Goal: Check status

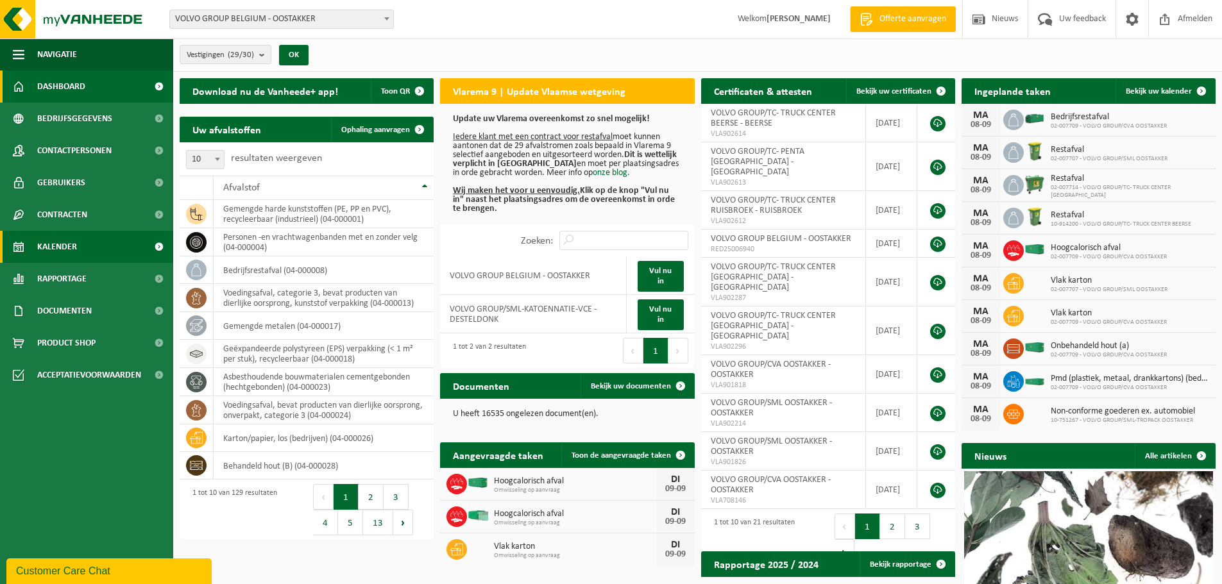
click at [67, 245] on span "Kalender" at bounding box center [57, 247] width 40 height 32
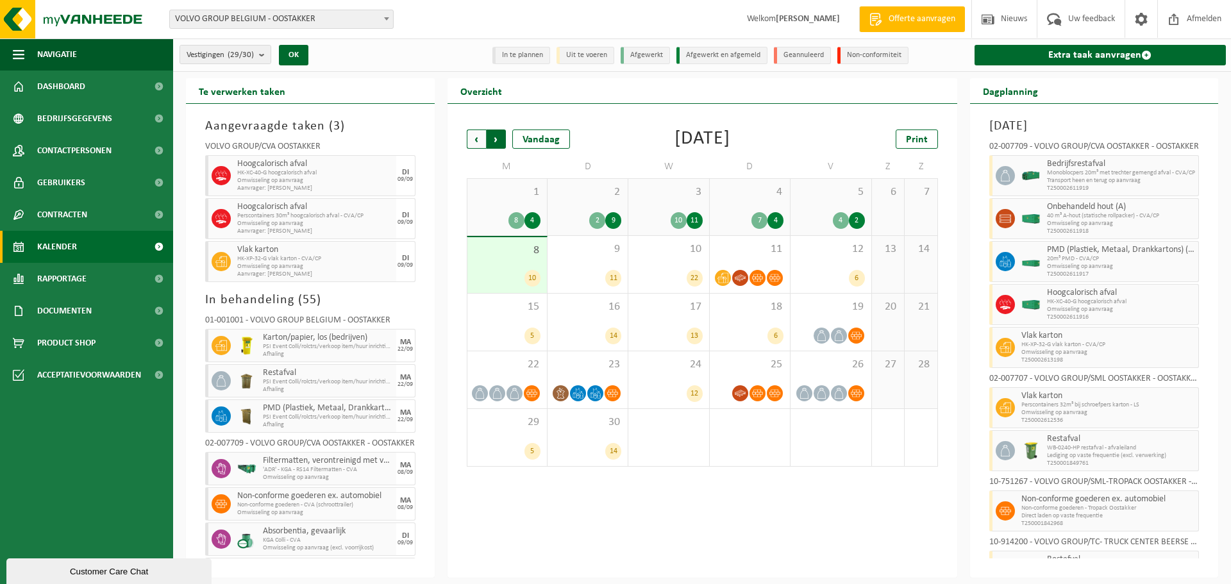
click at [479, 141] on span "Vorige" at bounding box center [476, 139] width 19 height 19
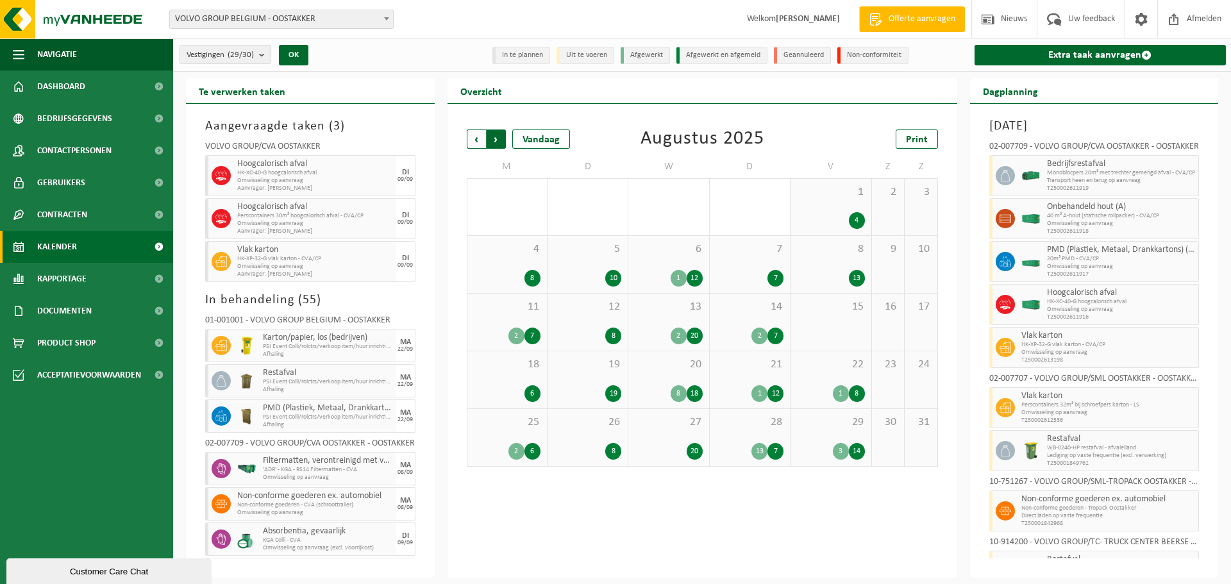
click at [478, 140] on span "Vorige" at bounding box center [476, 139] width 19 height 19
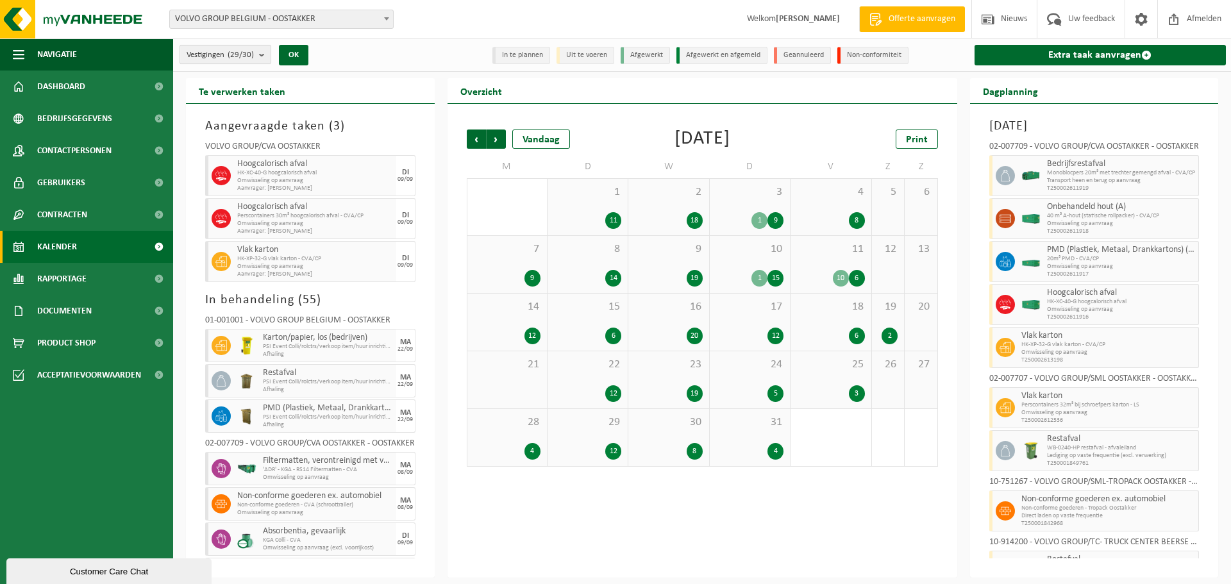
click at [261, 56] on b "submit" at bounding box center [265, 55] width 12 height 18
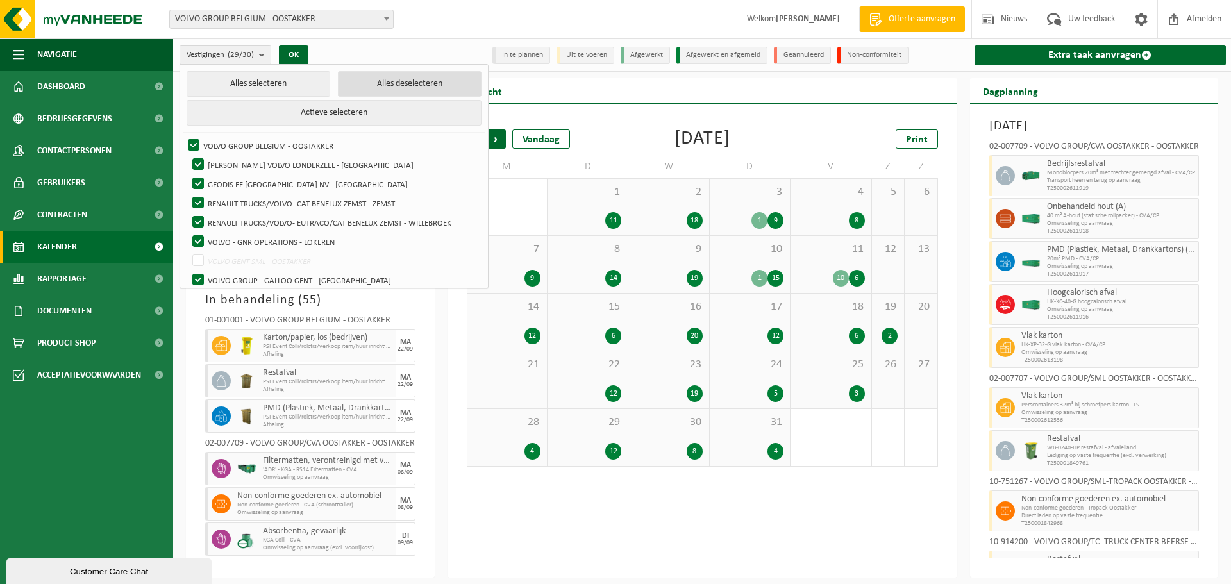
click at [348, 84] on button "Alles deselecteren" at bounding box center [410, 84] width 144 height 26
checkbox input "false"
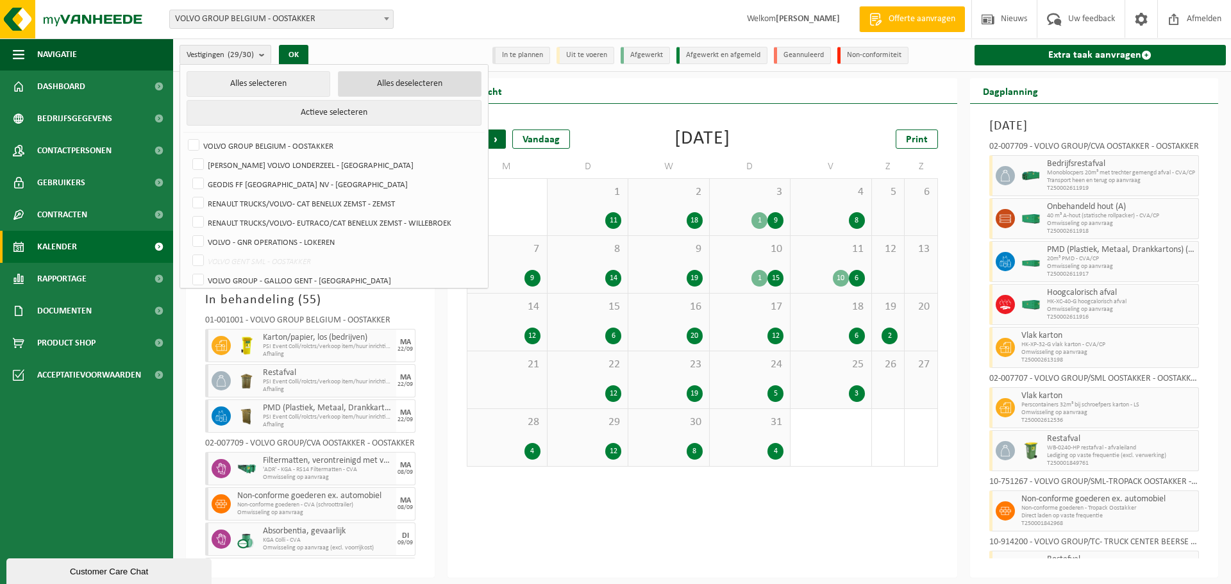
checkbox input "false"
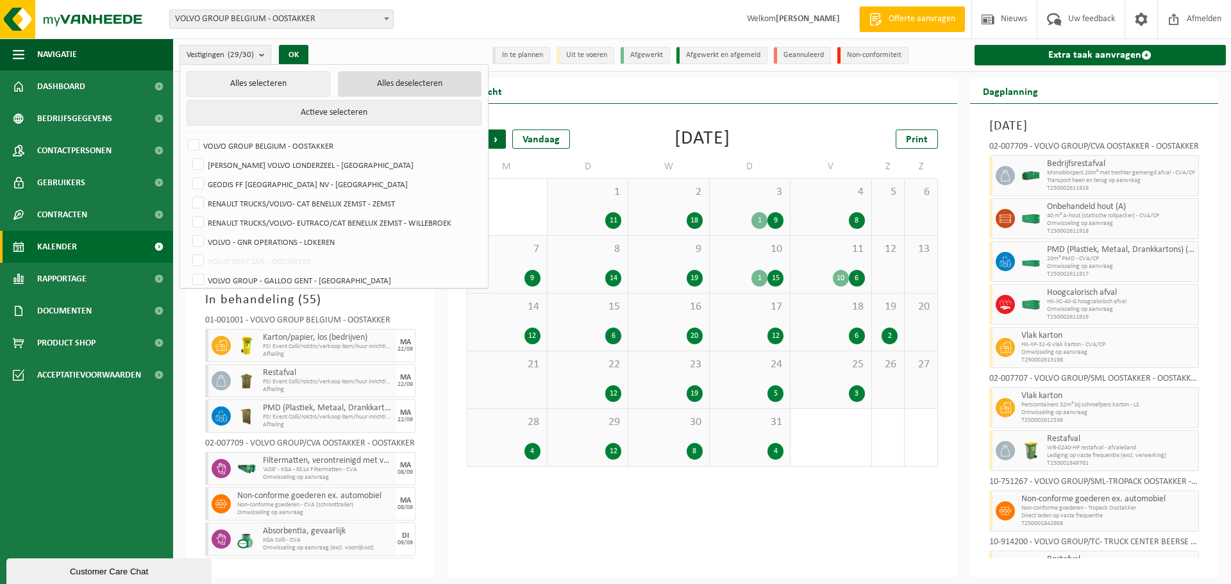
checkbox input "false"
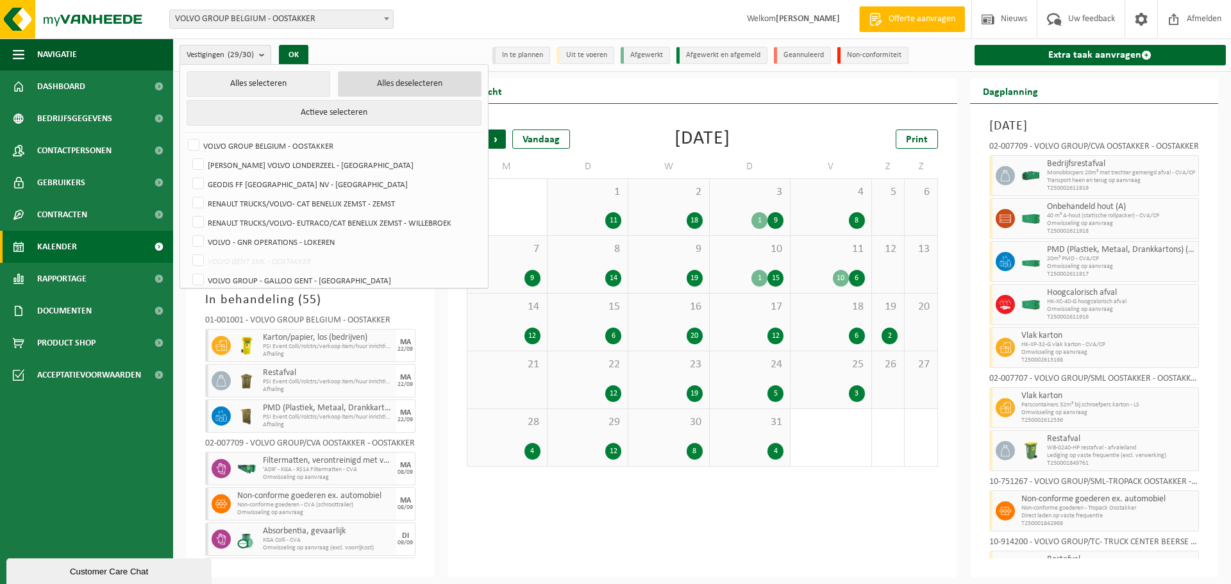
checkbox input "false"
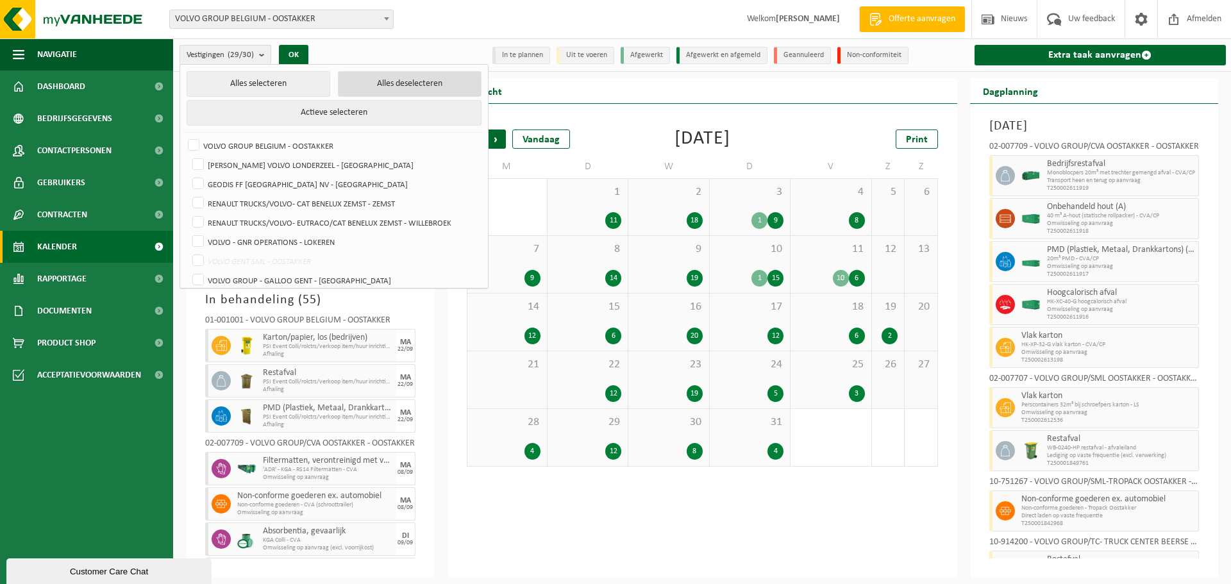
checkbox input "false"
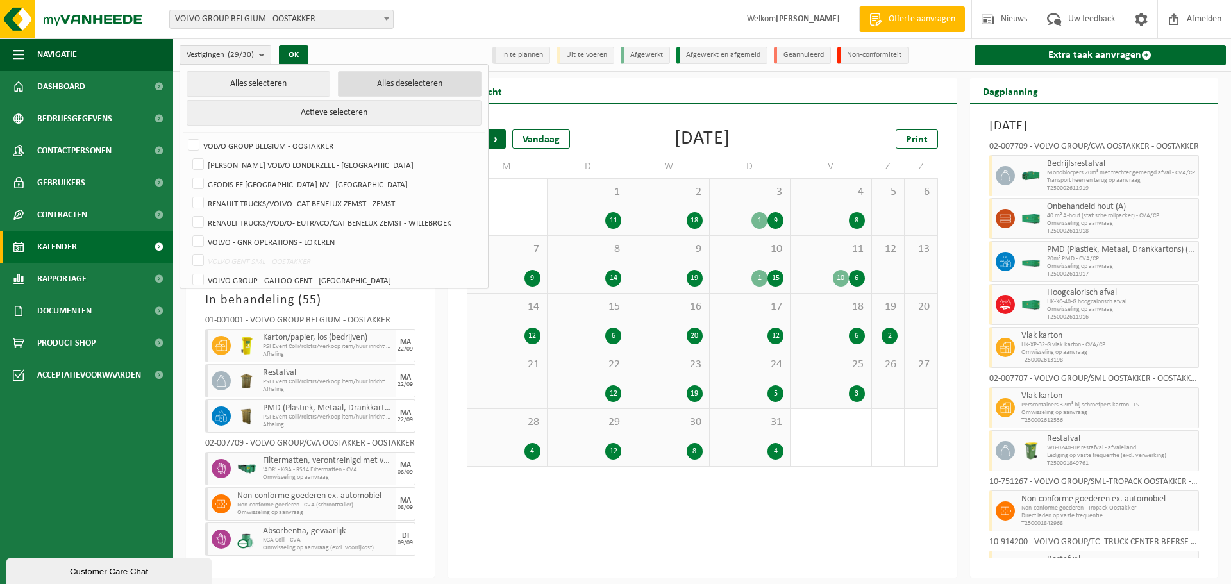
checkbox input "false"
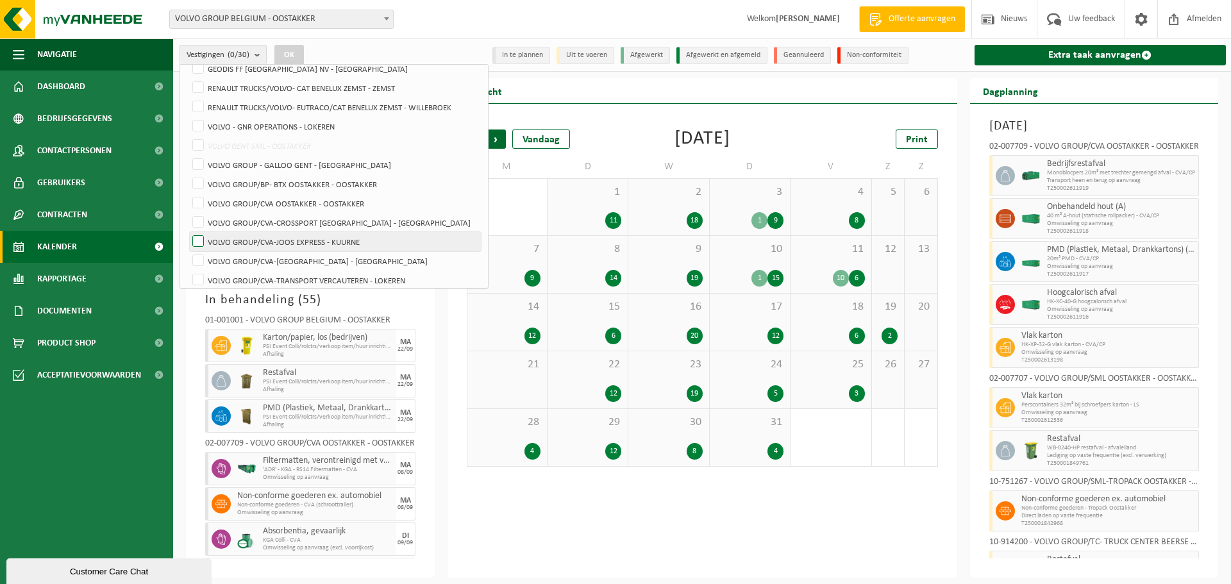
scroll to position [128, 0]
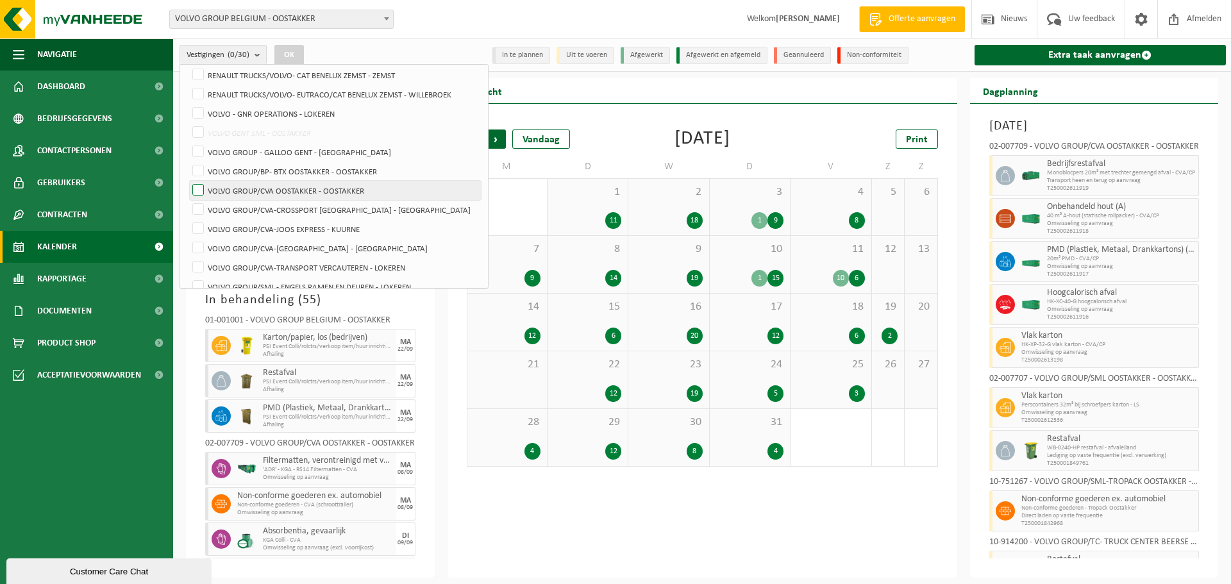
click at [293, 192] on label "VOLVO GROUP/CVA OOSTAKKER - OOSTAKKER" at bounding box center [335, 190] width 291 height 19
click at [188, 181] on input "VOLVO GROUP/CVA OOSTAKKER - OOSTAKKER" at bounding box center [187, 180] width 1 height 1
checkbox input "true"
click at [299, 165] on label "VOLVO GROUP/BP- BTX OOSTAKKER - OOSTAKKER" at bounding box center [335, 171] width 291 height 19
click at [188, 162] on input "VOLVO GROUP/BP- BTX OOSTAKKER - OOSTAKKER" at bounding box center [187, 161] width 1 height 1
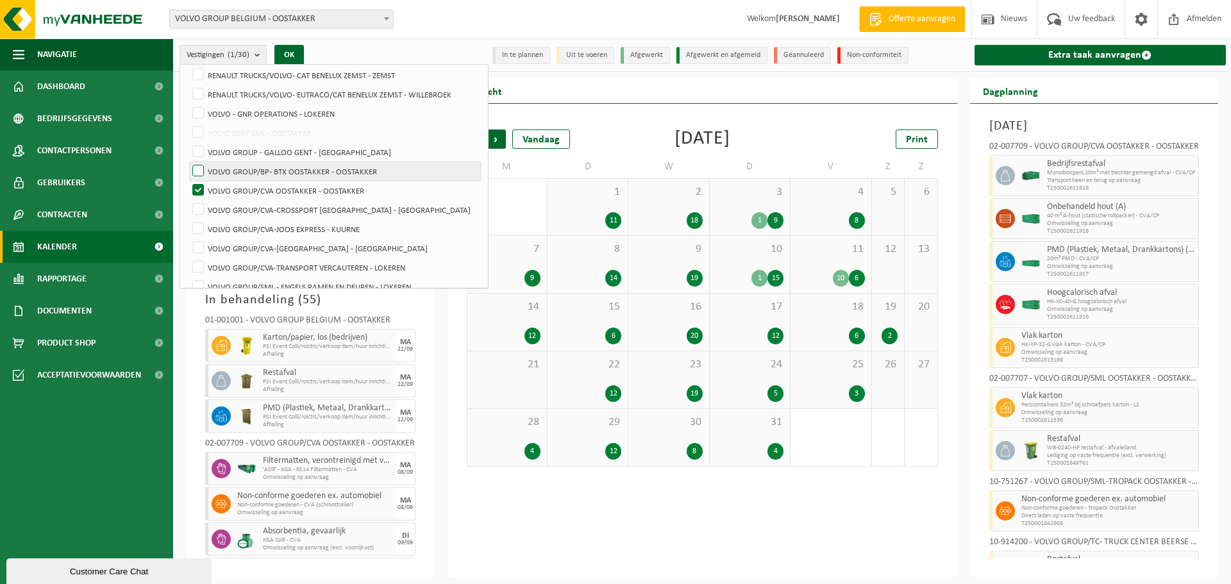
checkbox input "true"
click at [287, 55] on button "OK" at bounding box center [288, 55] width 29 height 21
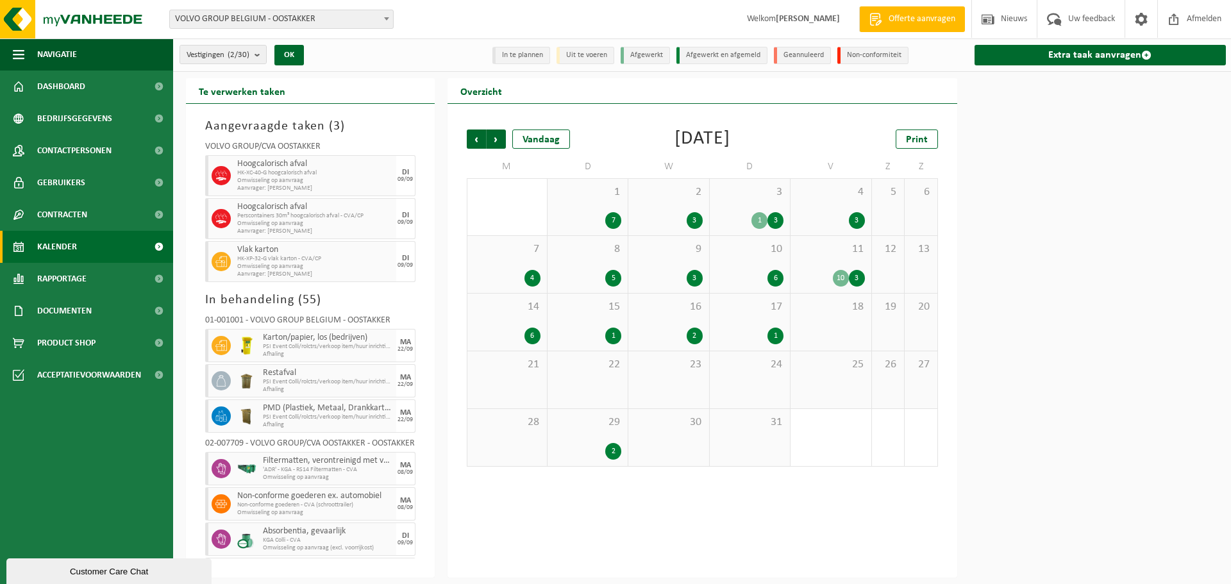
click at [755, 219] on div "1" at bounding box center [760, 220] width 16 height 17
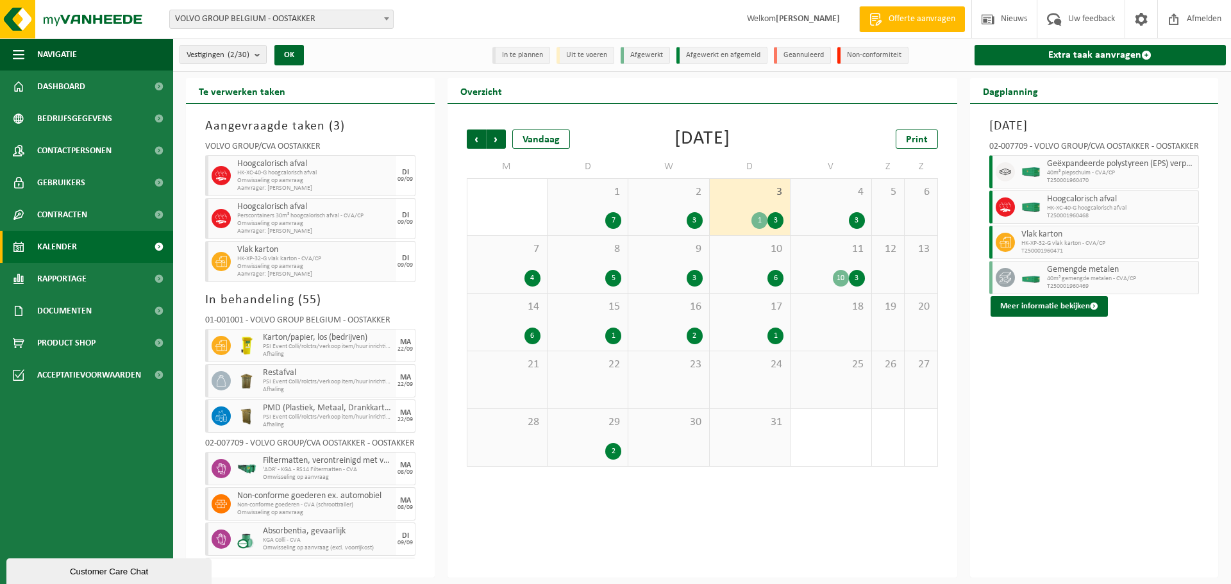
click at [841, 279] on div "10" at bounding box center [841, 278] width 16 height 17
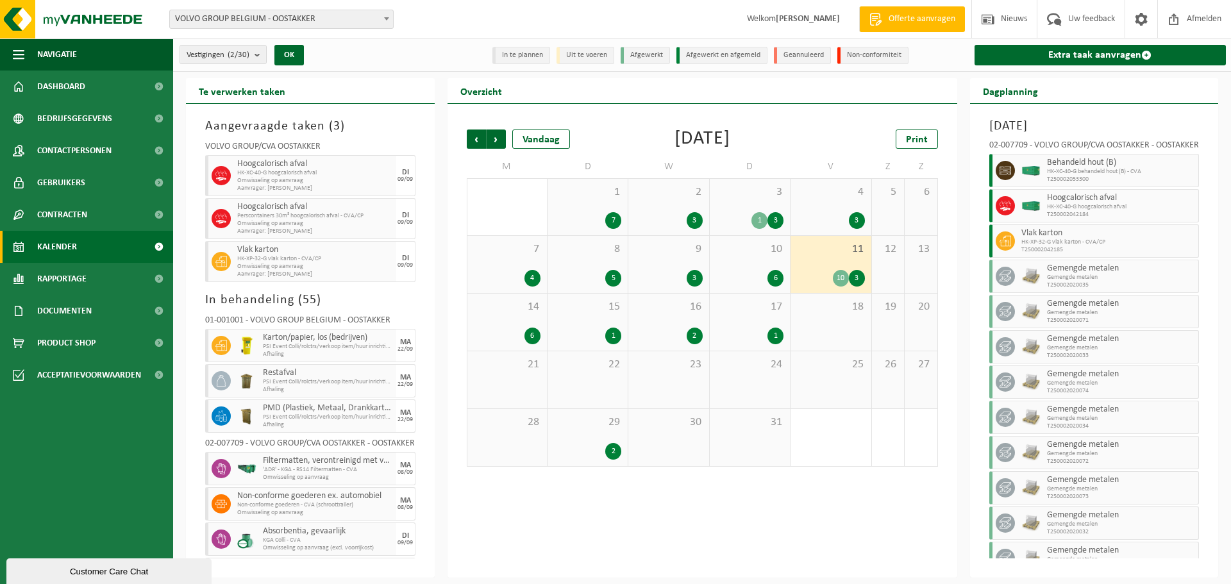
scroll to position [0, 0]
click at [753, 208] on div "3 1 3" at bounding box center [750, 207] width 80 height 56
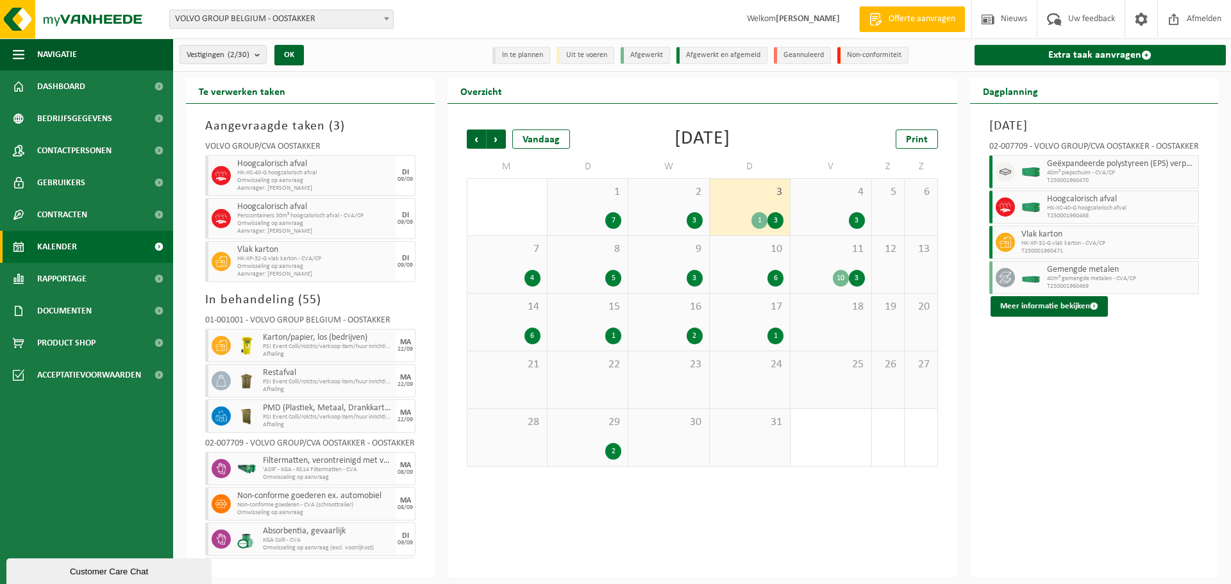
click at [821, 266] on div "11 10 3" at bounding box center [831, 264] width 80 height 57
